Goal: Find specific page/section: Find specific page/section

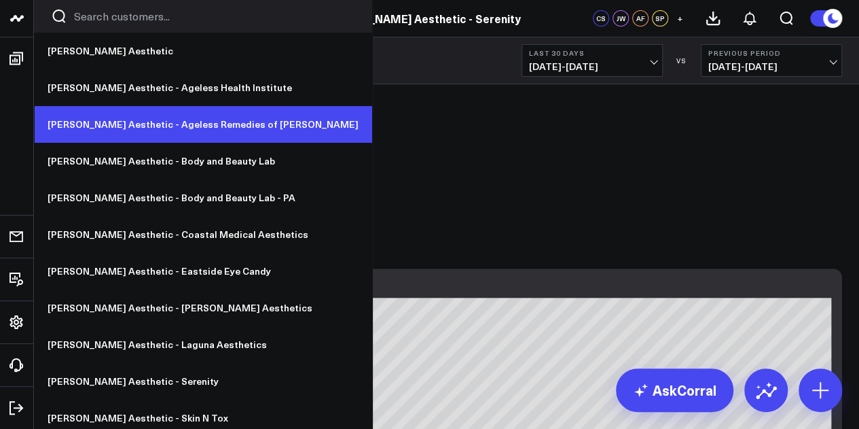
click at [215, 127] on link "[PERSON_NAME] Aesthetic - Ageless Remedies of [PERSON_NAME]" at bounding box center [203, 124] width 338 height 37
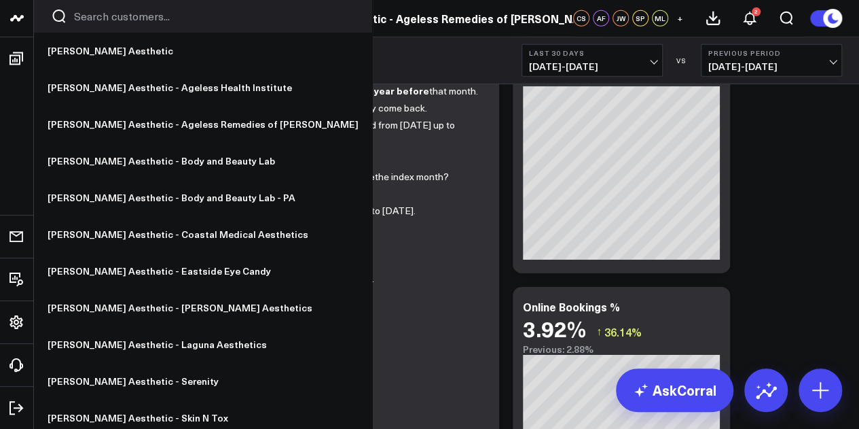
scroll to position [2015, 0]
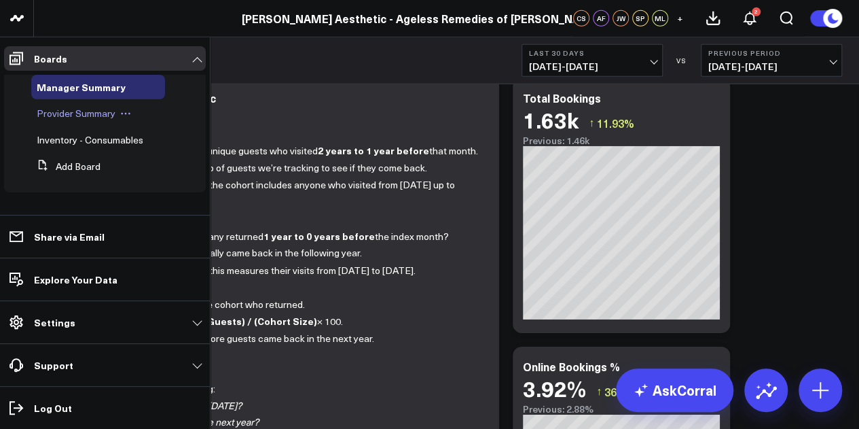
click at [109, 115] on span "Provider Summary" at bounding box center [76, 113] width 79 height 13
